Goal: Task Accomplishment & Management: Use online tool/utility

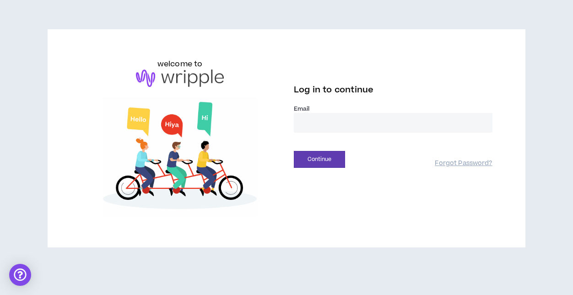
click at [323, 125] on input "email" at bounding box center [393, 123] width 199 height 20
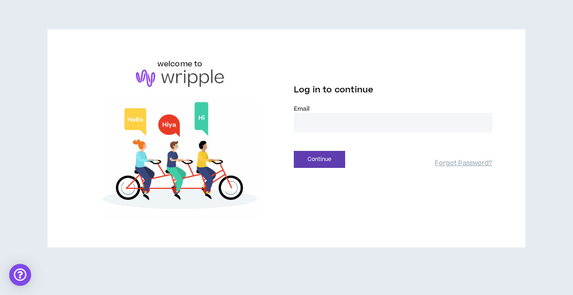
type input "**********"
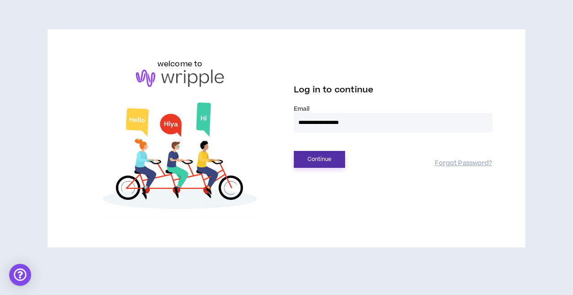
click at [309, 161] on button "Continue" at bounding box center [319, 159] width 51 height 17
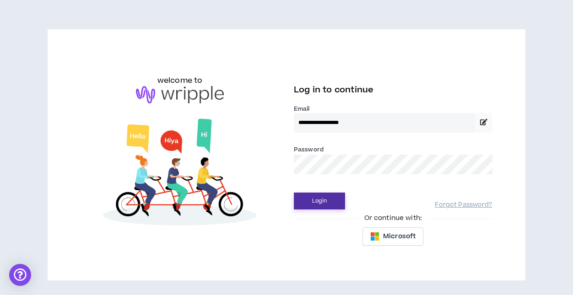
click at [323, 201] on button "Login" at bounding box center [319, 201] width 51 height 17
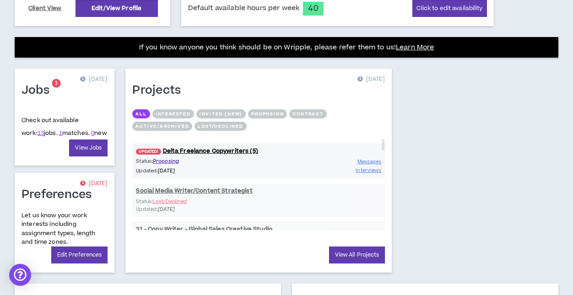
scroll to position [346, 0]
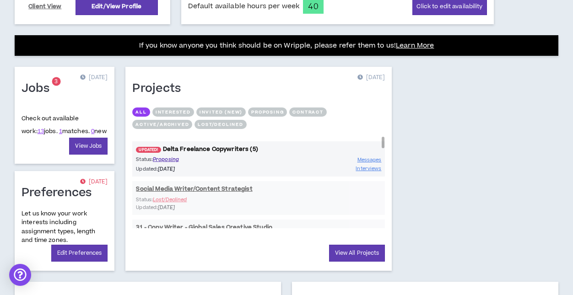
click at [223, 148] on link "UPDATED! Delta Freelance Copywriters (5)" at bounding box center [258, 149] width 253 height 9
